Goal: Task Accomplishment & Management: Manage account settings

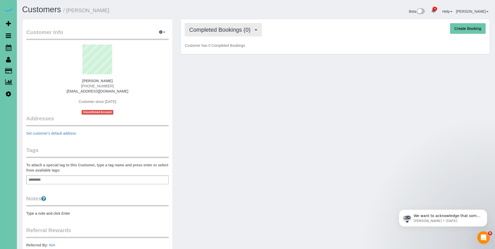
click at [217, 35] on button "Completed Bookings (0)" at bounding box center [223, 29] width 77 height 13
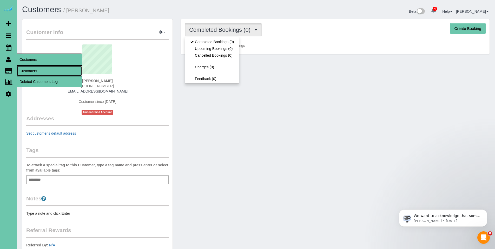
click at [22, 68] on link "Customers" at bounding box center [49, 71] width 65 height 10
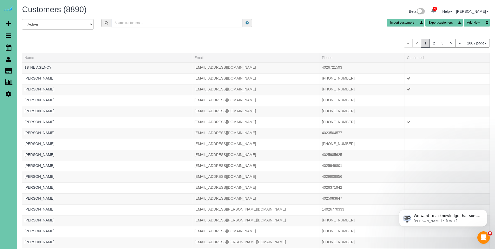
click at [139, 24] on input "text" at bounding box center [176, 23] width 131 height 8
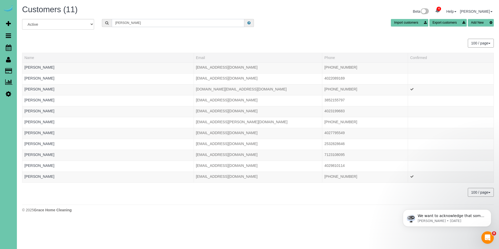
click at [145, 23] on input "[PERSON_NAME]" at bounding box center [178, 23] width 133 height 8
drag, startPoint x: 149, startPoint y: 24, endPoint x: 90, endPoint y: 24, distance: 58.7
click at [90, 24] on div "All Active Archived [PERSON_NAME] Import customers Export customers Add New" at bounding box center [258, 26] width 480 height 15
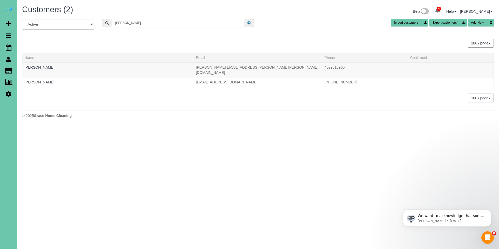
click at [150, 21] on input "[PERSON_NAME]" at bounding box center [178, 23] width 133 height 8
drag, startPoint x: 163, startPoint y: 24, endPoint x: 110, endPoint y: 22, distance: 53.1
click at [110, 22] on div "courtney ha" at bounding box center [178, 23] width 152 height 8
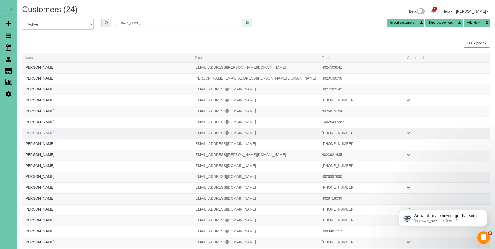
type input "hansen"
click at [32, 131] on link "Cortney Hansen" at bounding box center [39, 133] width 30 height 4
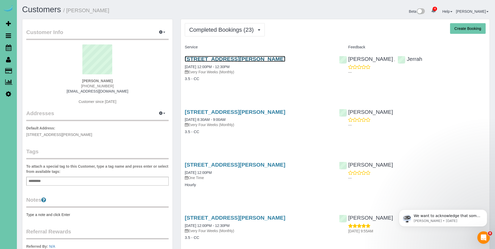
click at [199, 58] on link "4305 Poppleton Ave, Omaha, NE 68105" at bounding box center [235, 59] width 101 height 6
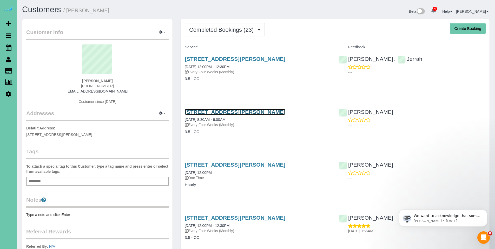
click at [216, 113] on link "4305 Poppleton Ave, Omaha, NE 68105" at bounding box center [235, 112] width 101 height 6
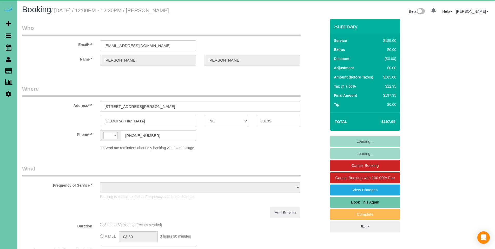
select select "NE"
select select "string:[GEOGRAPHIC_DATA]"
select select "object:703"
select select "string:fspay-491d2a95-e439-43de-8405-316dca1fcc08"
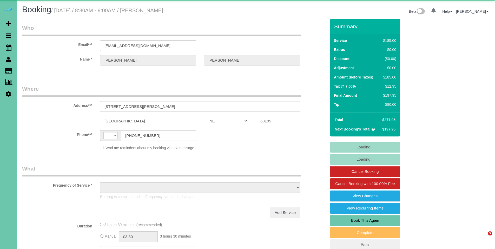
select select "NE"
select select "string:[GEOGRAPHIC_DATA]"
select select "object:646"
select select "string:fspay-491d2a95-e439-43de-8405-316dca1fcc08"
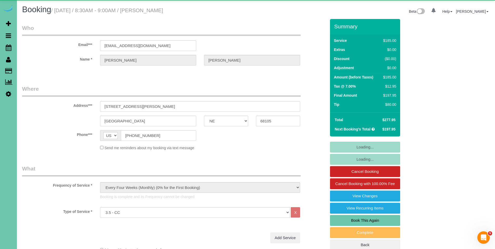
select select "object:911"
